Goal: Use online tool/utility: Utilize a website feature to perform a specific function

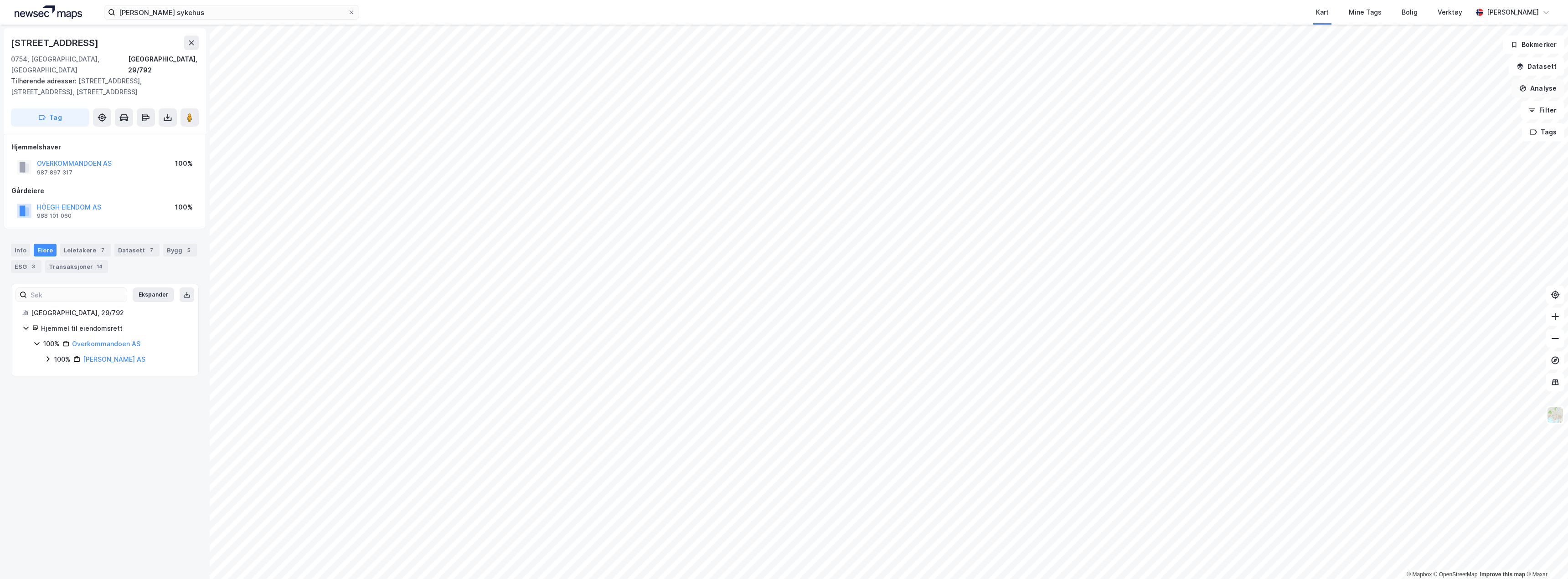
click at [1536, 87] on button "Analyse" at bounding box center [1538, 88] width 53 height 18
click at [1433, 103] on div "Tegn område" at bounding box center [1453, 107] width 105 height 15
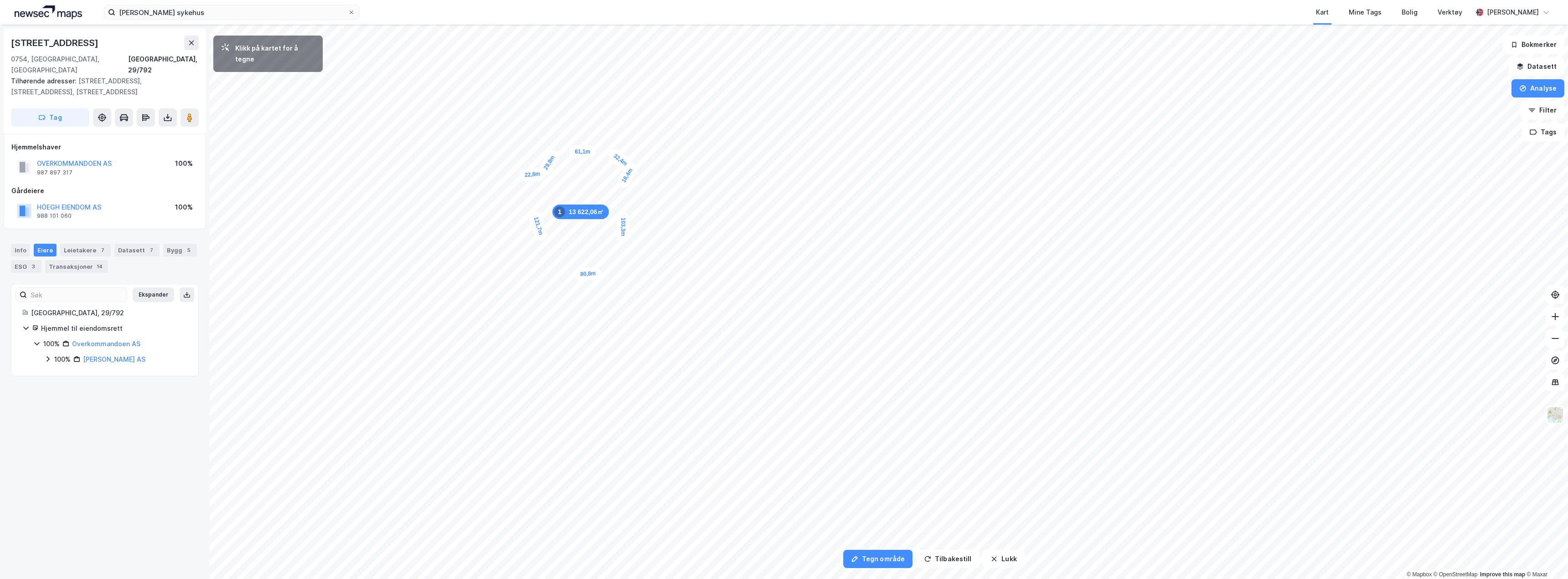
click at [523, 175] on div "22,8m" at bounding box center [532, 173] width 27 height 15
click at [530, 263] on div "31,1m" at bounding box center [541, 270] width 29 height 23
click at [957, 562] on button "Lukk" at bounding box center [971, 559] width 42 height 18
